Goal: Find specific fact: Find specific fact

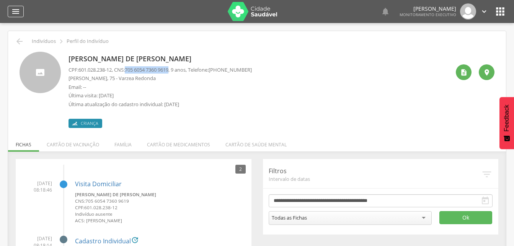
click at [19, 11] on icon "" at bounding box center [15, 11] width 9 height 9
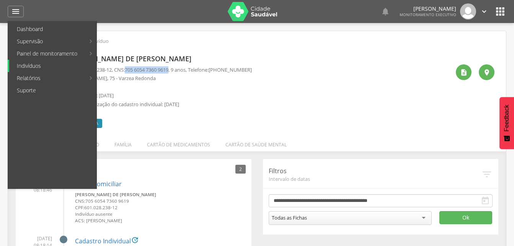
drag, startPoint x: 31, startPoint y: 65, endPoint x: 38, endPoint y: 50, distance: 16.4
click at [31, 66] on link "Indivíduos" at bounding box center [52, 66] width 87 height 12
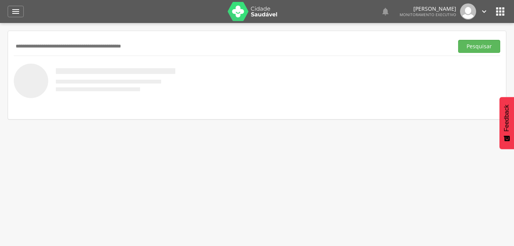
click at [31, 46] on input "text" at bounding box center [232, 46] width 436 height 13
click at [488, 46] on button "Pesquisar" at bounding box center [479, 46] width 42 height 13
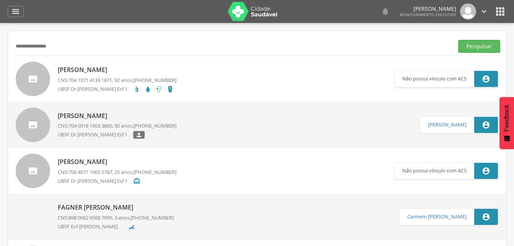
click at [61, 49] on input "**********" at bounding box center [232, 46] width 436 height 13
type input "*"
click at [474, 45] on button "Pesquisar" at bounding box center [479, 46] width 42 height 13
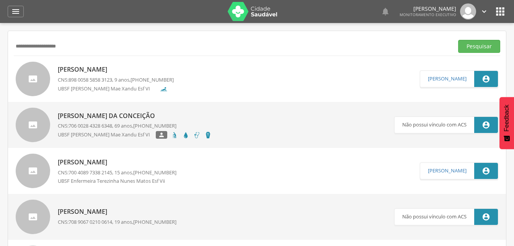
click at [66, 47] on input "**********" at bounding box center [232, 46] width 436 height 13
type input "*"
click at [473, 42] on button "Pesquisar" at bounding box center [479, 46] width 42 height 13
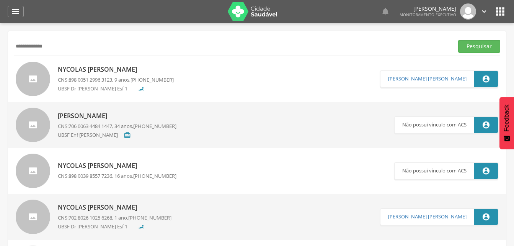
click at [58, 49] on input "**********" at bounding box center [232, 46] width 436 height 13
type input "*"
click at [475, 46] on button "Pesquisar" at bounding box center [479, 46] width 42 height 13
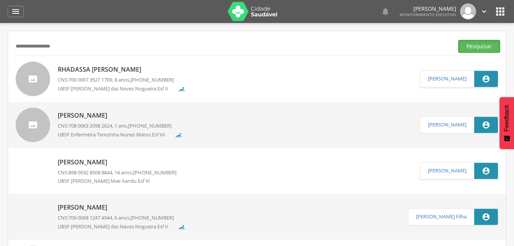
drag, startPoint x: 468, startPoint y: 45, endPoint x: 390, endPoint y: 64, distance: 80.0
click at [468, 45] on button "Pesquisar" at bounding box center [479, 46] width 42 height 13
click at [71, 45] on input "**********" at bounding box center [232, 46] width 436 height 13
type input "*"
type input "**********"
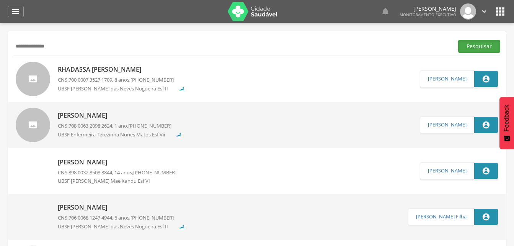
drag, startPoint x: 468, startPoint y: 47, endPoint x: 459, endPoint y: 50, distance: 10.4
click at [468, 47] on button "Pesquisar" at bounding box center [479, 46] width 42 height 13
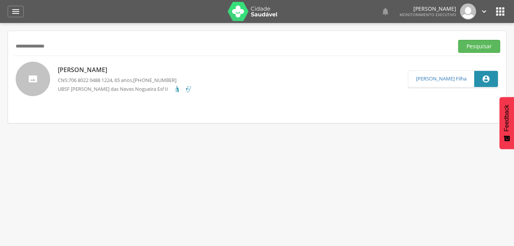
click at [89, 70] on p "[PERSON_NAME]" at bounding box center [125, 69] width 134 height 9
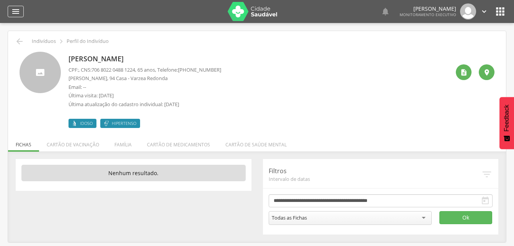
click at [19, 12] on icon "" at bounding box center [15, 11] width 9 height 9
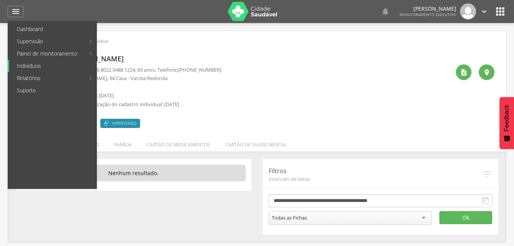
click at [37, 65] on link "Indivíduos" at bounding box center [52, 66] width 87 height 12
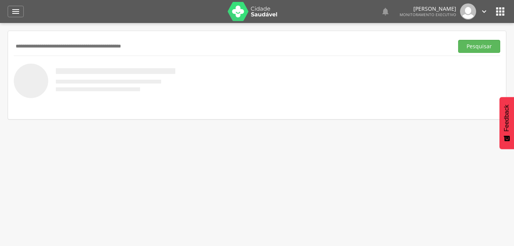
click at [39, 47] on input "text" at bounding box center [232, 46] width 436 height 13
click at [474, 45] on button "Pesquisar" at bounding box center [479, 46] width 42 height 13
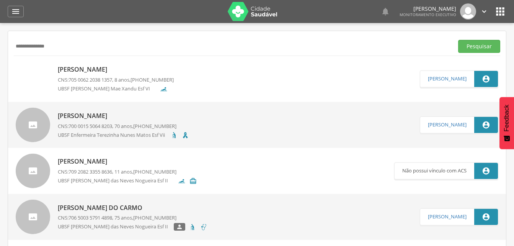
click at [59, 49] on input "**********" at bounding box center [232, 46] width 436 height 13
type input "*"
type input "**********"
click at [477, 46] on button "Pesquisar" at bounding box center [479, 46] width 42 height 13
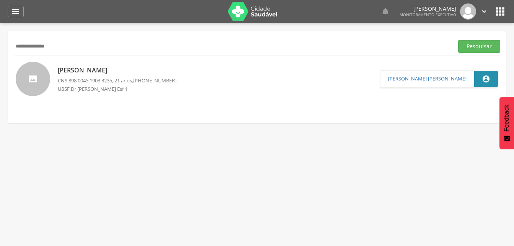
click at [88, 68] on p "[PERSON_NAME]" at bounding box center [117, 70] width 119 height 9
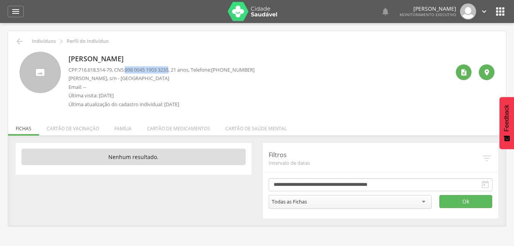
drag, startPoint x: 129, startPoint y: 70, endPoint x: 176, endPoint y: 72, distance: 46.7
click at [176, 72] on p "CPF: 716.618.514-79 , CNS: [PHONE_NUMBER] , 21 anos, Telefone: [PHONE_NUMBER]" at bounding box center [161, 69] width 186 height 7
drag, startPoint x: 176, startPoint y: 72, endPoint x: 166, endPoint y: 70, distance: 9.3
copy p "898 0045 1903 3235"
click at [118, 126] on li "Família" at bounding box center [123, 126] width 33 height 18
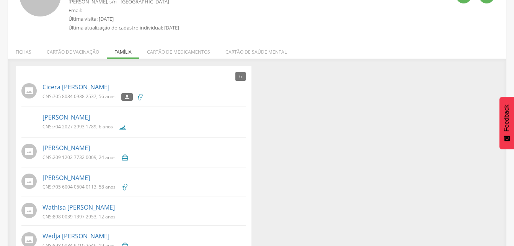
scroll to position [98, 0]
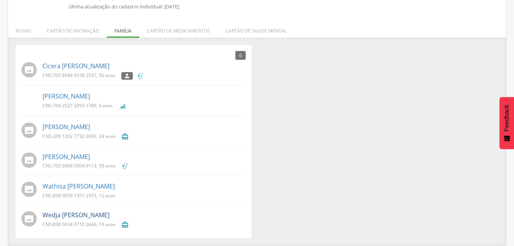
click at [95, 214] on link "Wedja [PERSON_NAME]" at bounding box center [75, 214] width 67 height 9
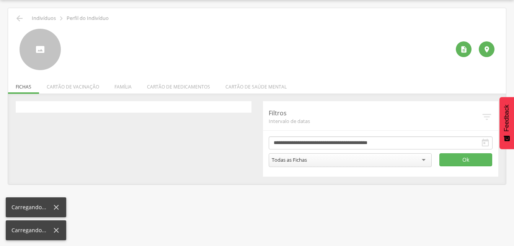
scroll to position [23, 0]
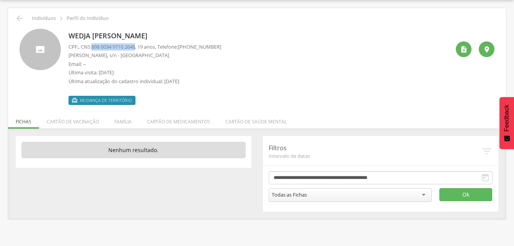
drag, startPoint x: 93, startPoint y: 47, endPoint x: 140, endPoint y: 47, distance: 47.0
click at [140, 47] on p "CPF: , CNS: [PHONE_NUMBER] , 19 anos, Telefone: [PHONE_NUMBER]" at bounding box center [144, 46] width 153 height 7
drag, startPoint x: 140, startPoint y: 47, endPoint x: 124, endPoint y: 48, distance: 16.9
copy p "898 0034 9710 2646"
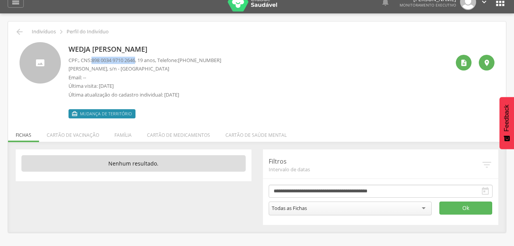
scroll to position [0, 0]
